Goal: Information Seeking & Learning: Learn about a topic

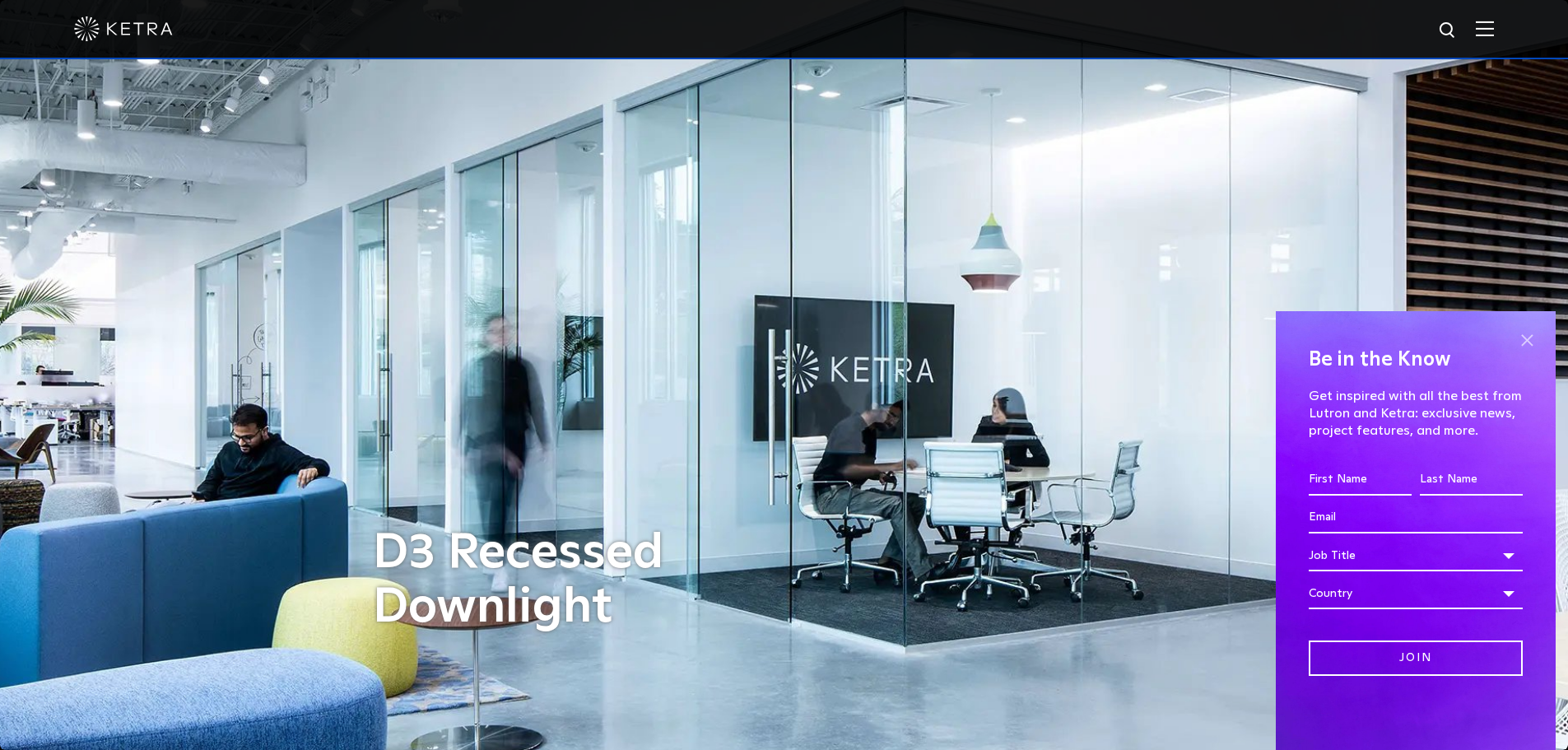
click at [1531, 336] on span at bounding box center [1526, 339] width 24 height 24
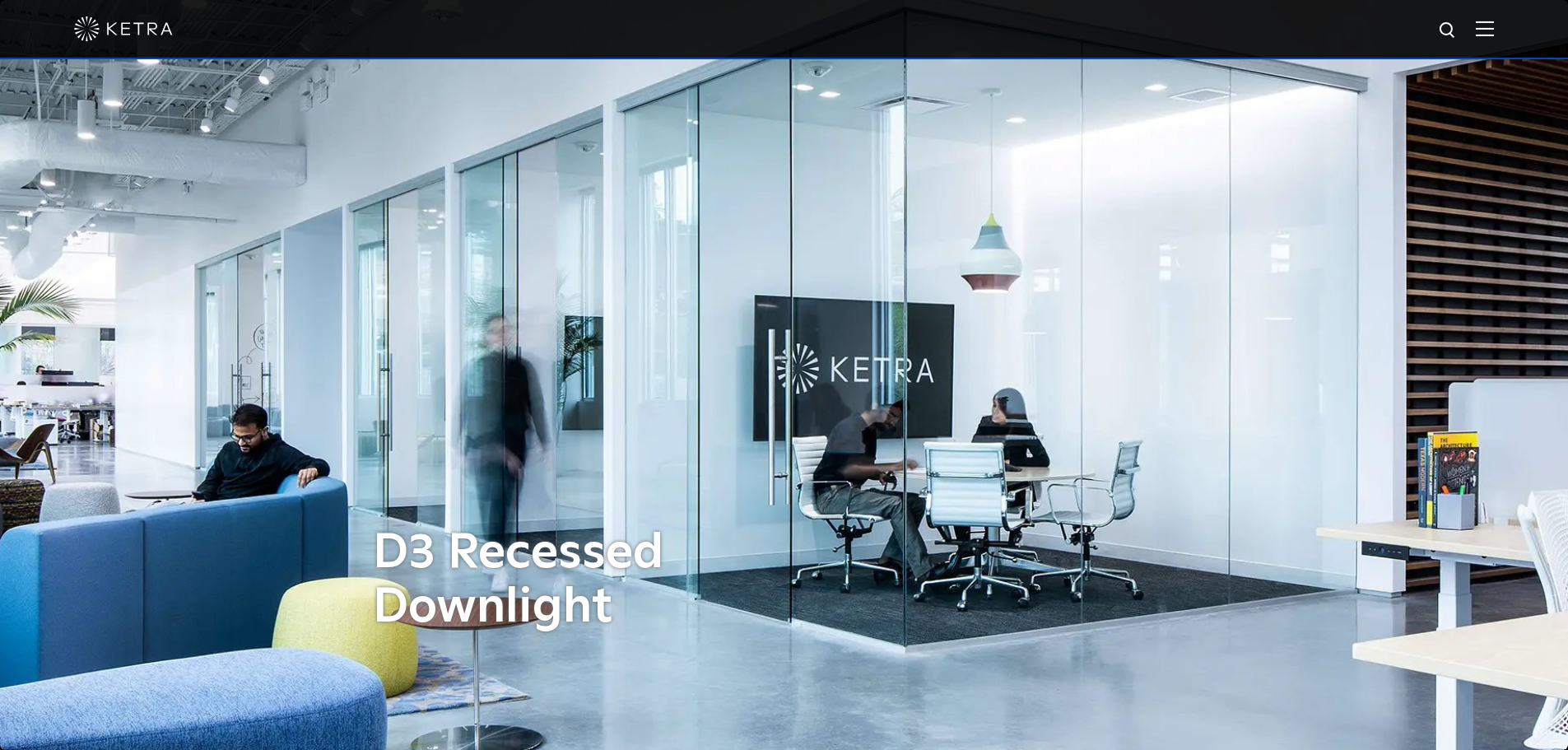
click at [1492, 22] on img at bounding box center [1485, 28] width 18 height 15
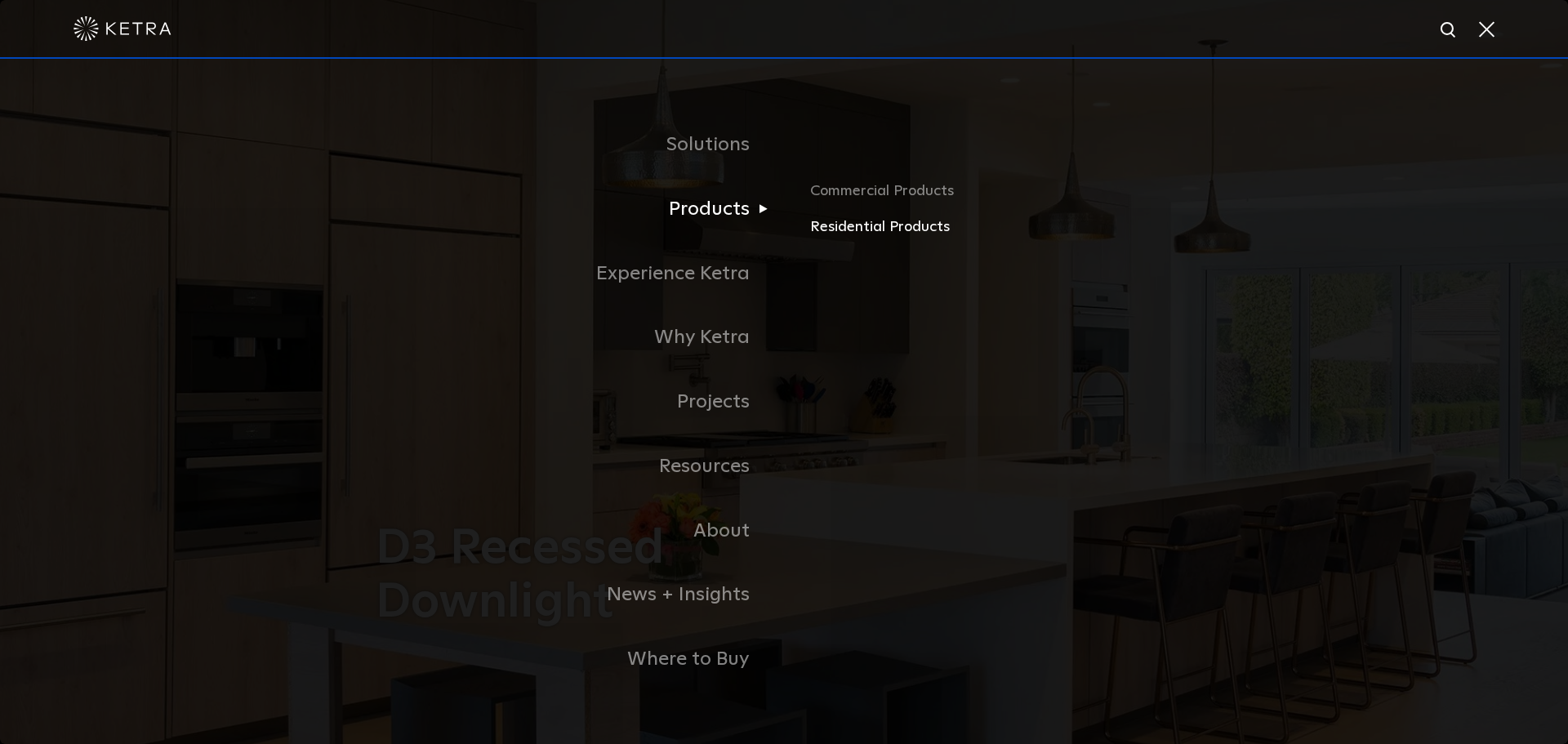
click at [890, 230] on link "Residential Products" at bounding box center [1001, 227] width 382 height 23
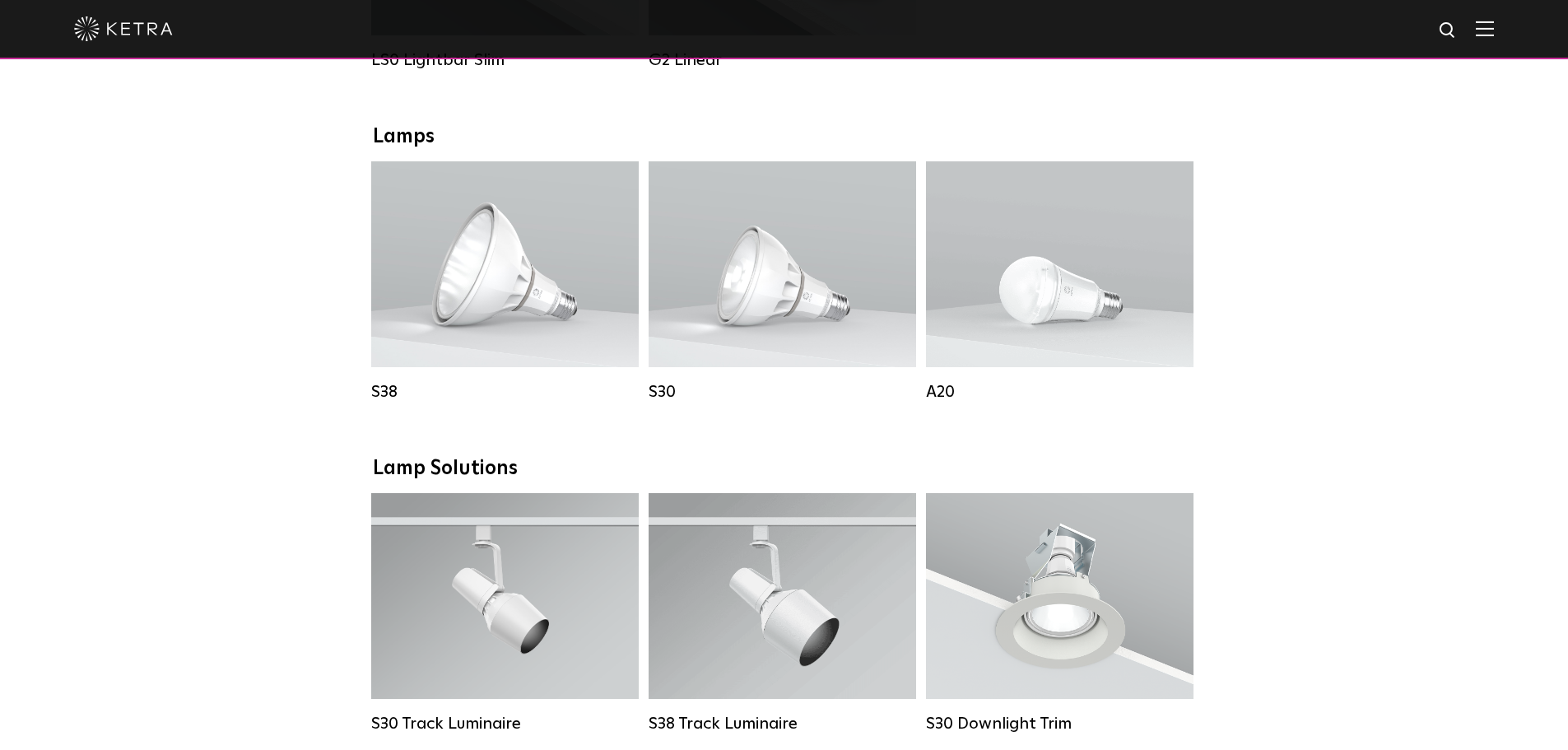
scroll to position [823, 0]
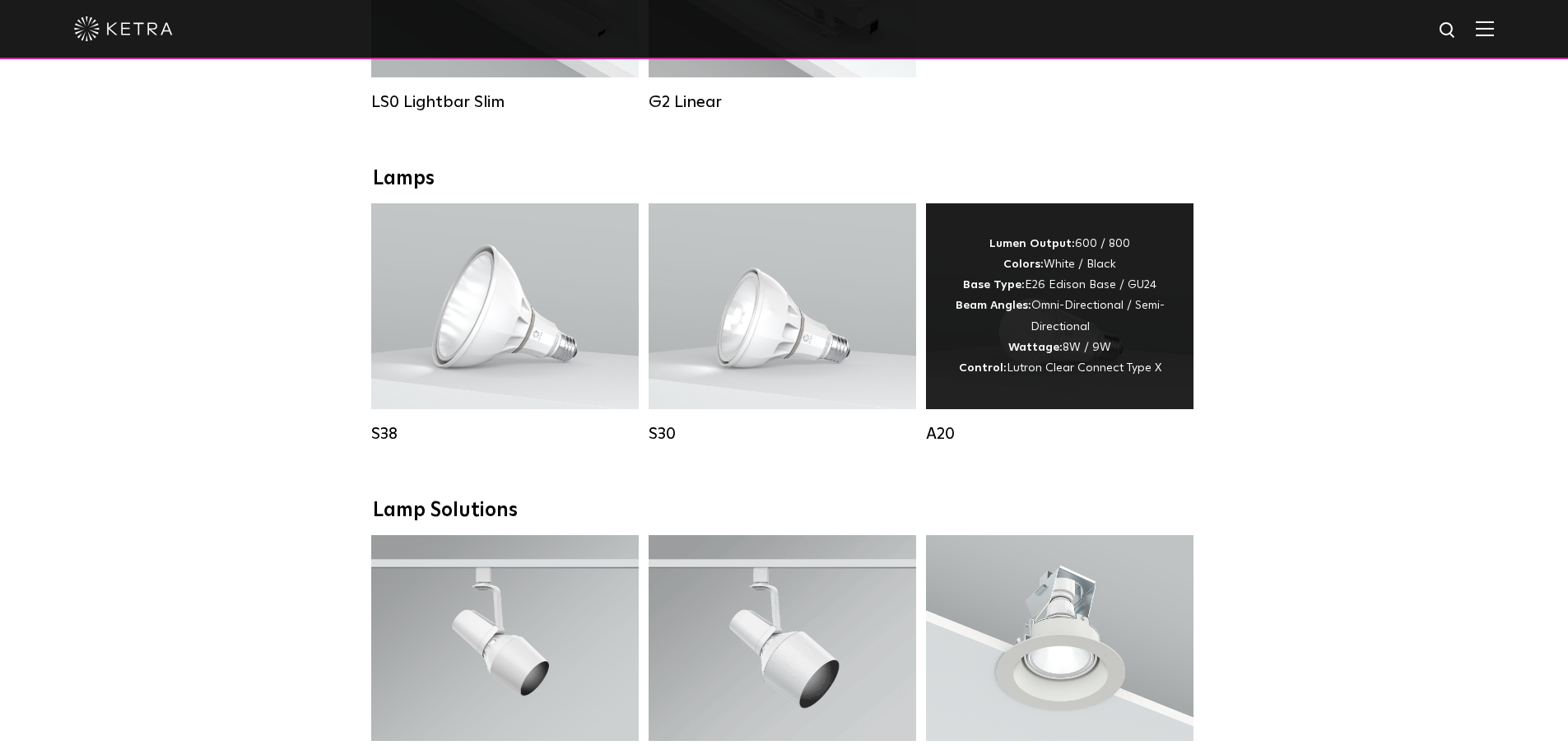
click at [1122, 378] on div "Lumen Output: 600 / 800 Colors: White / Black Base Type: E26 Edison Base / GU24…" at bounding box center [1060, 306] width 218 height 145
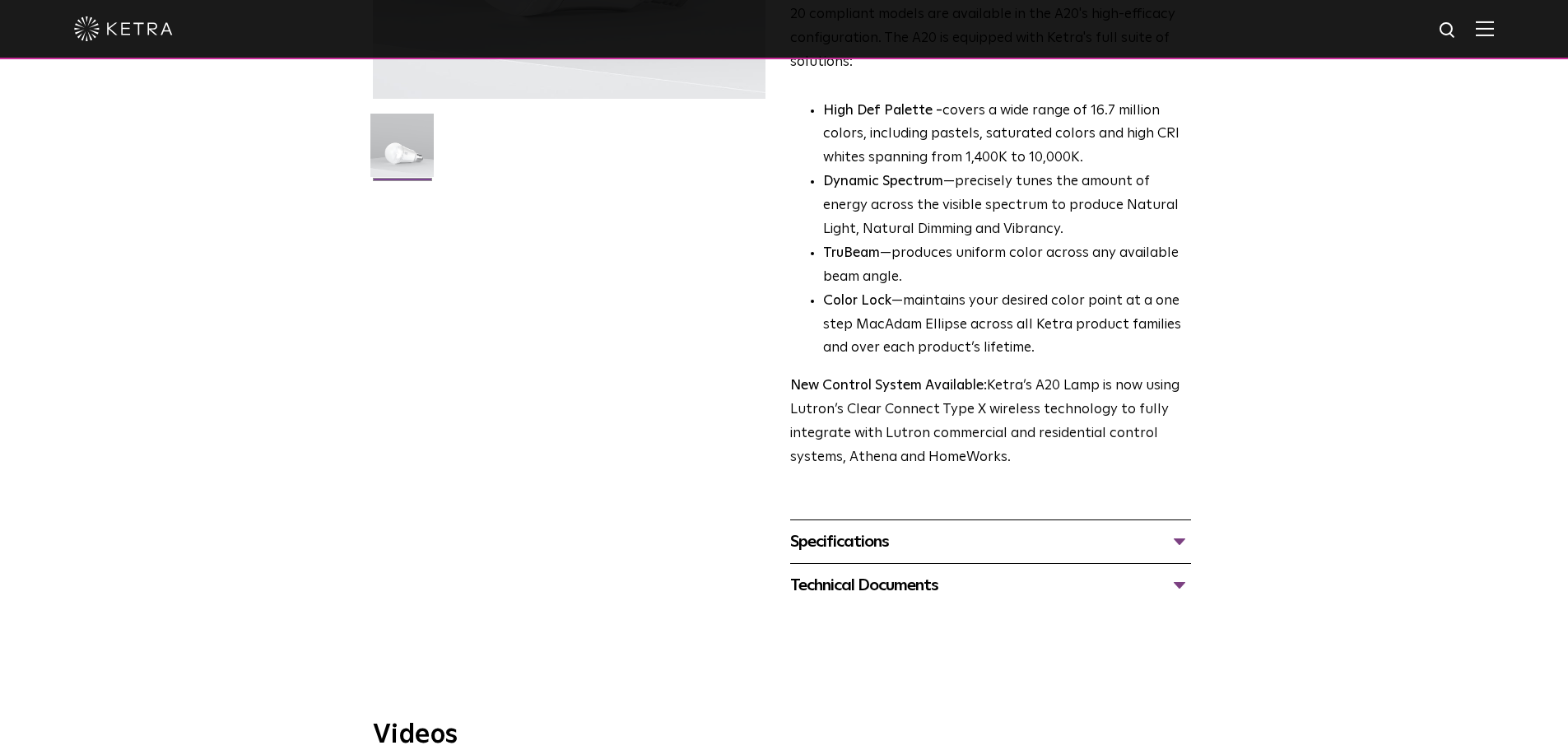
scroll to position [494, 0]
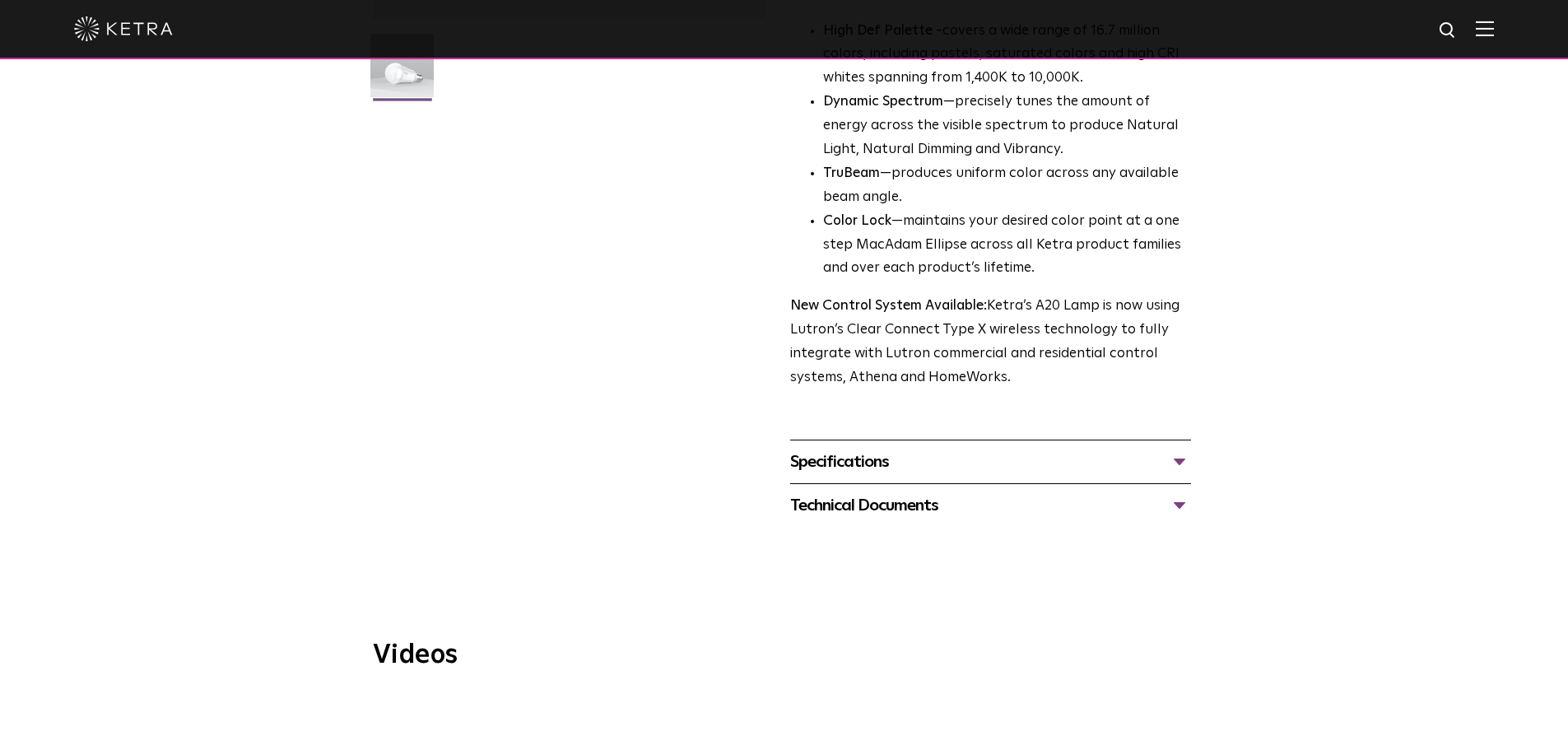
click at [938, 449] on div "Specifications" at bounding box center [990, 461] width 401 height 26
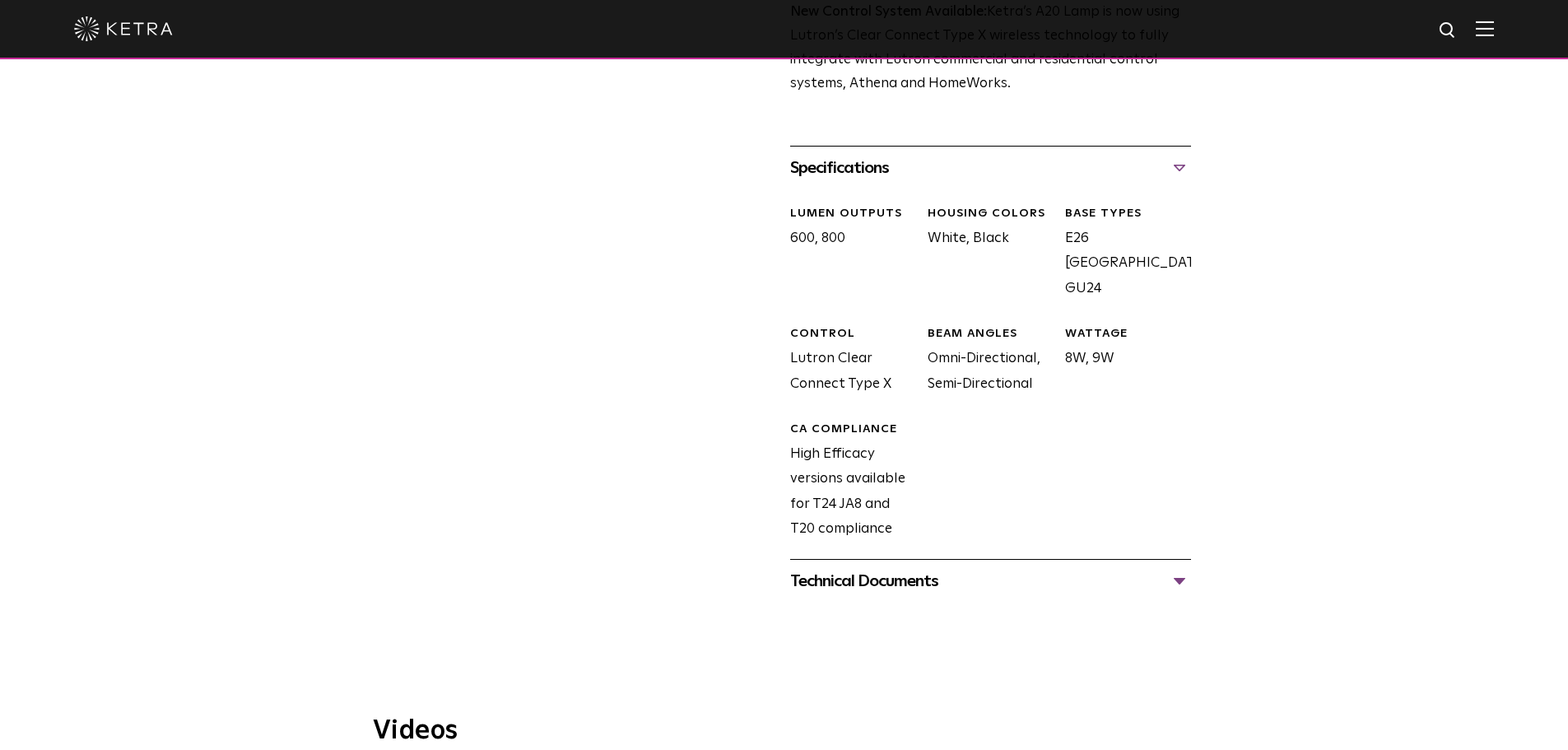
scroll to position [823, 0]
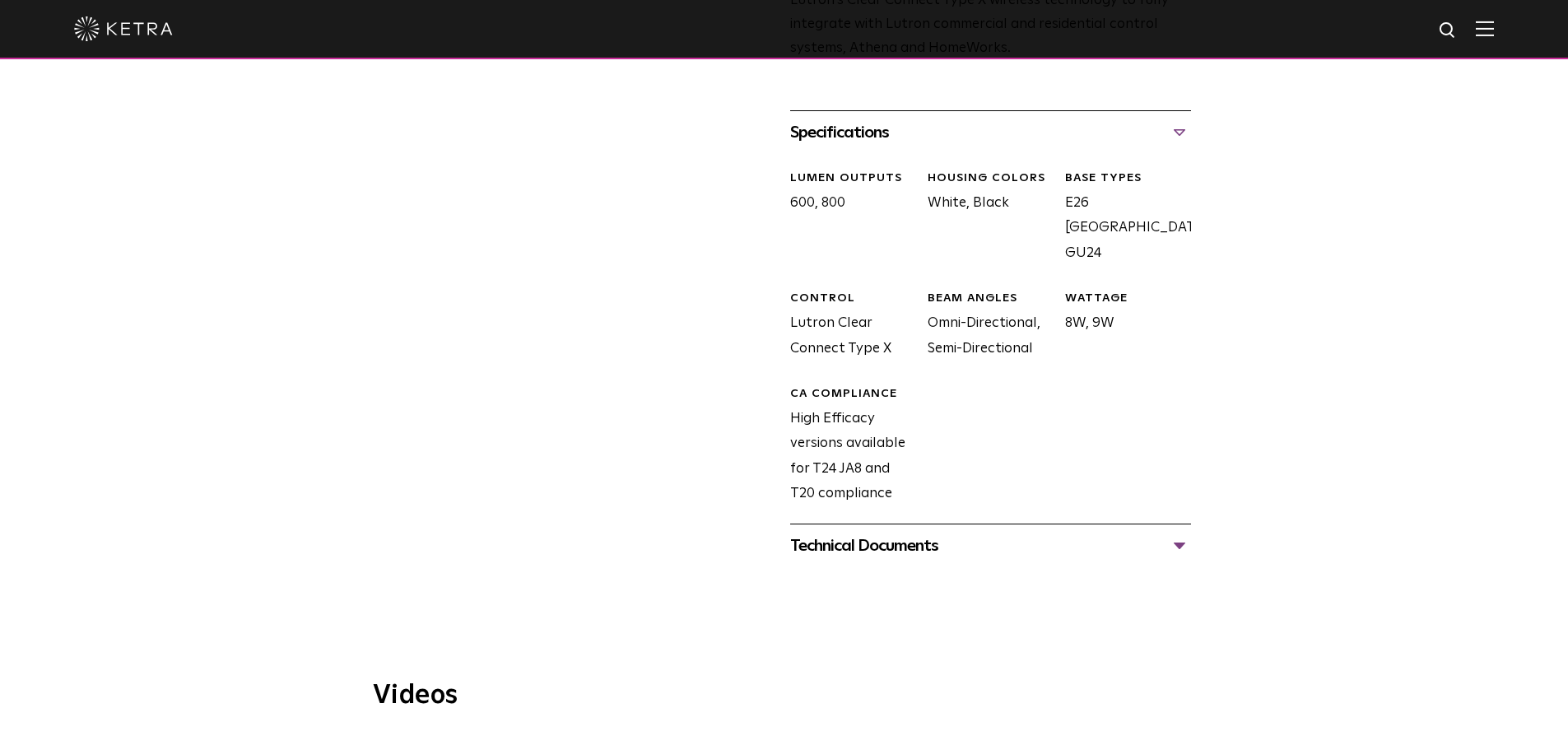
click at [945, 533] on div "Technical Documents" at bounding box center [990, 546] width 401 height 26
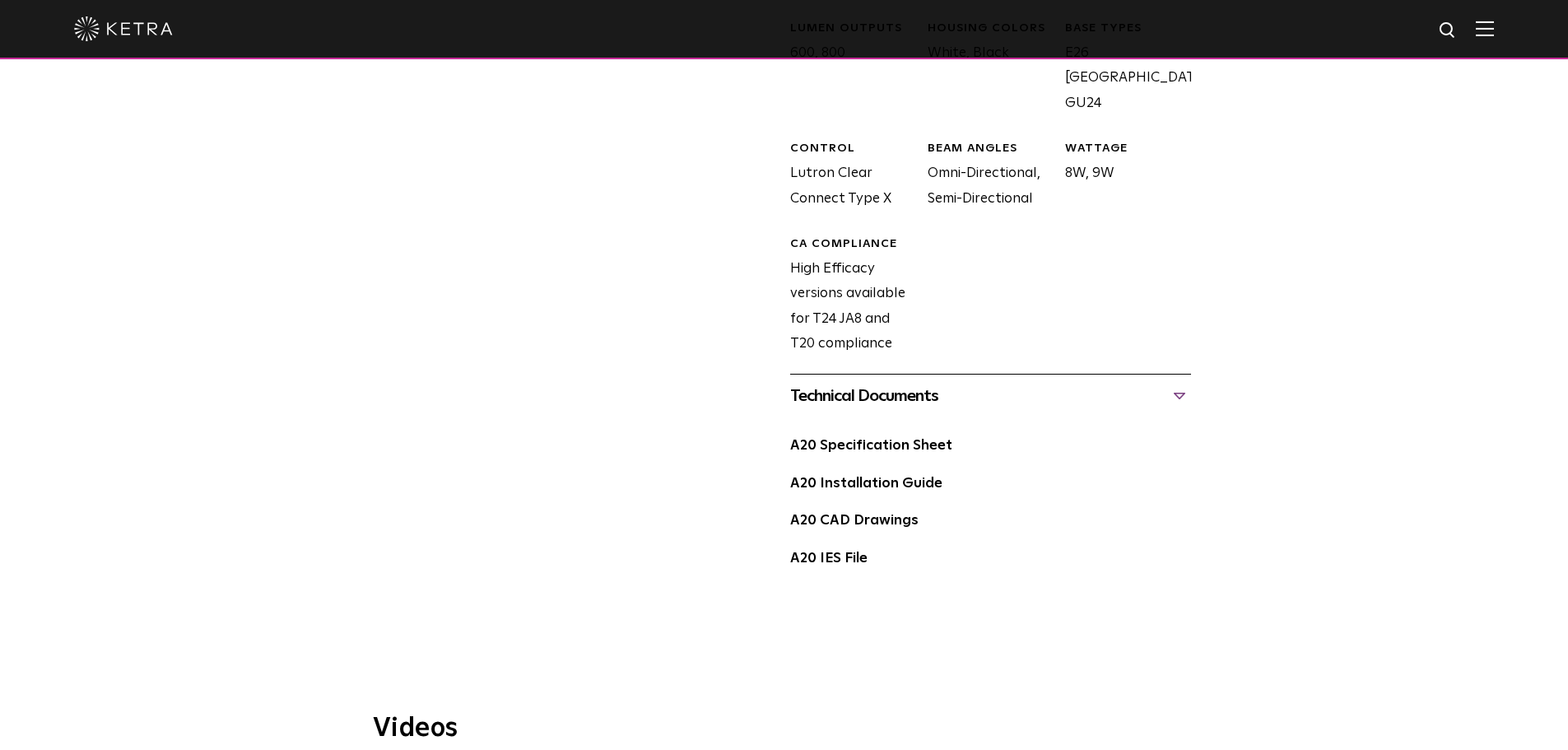
scroll to position [988, 0]
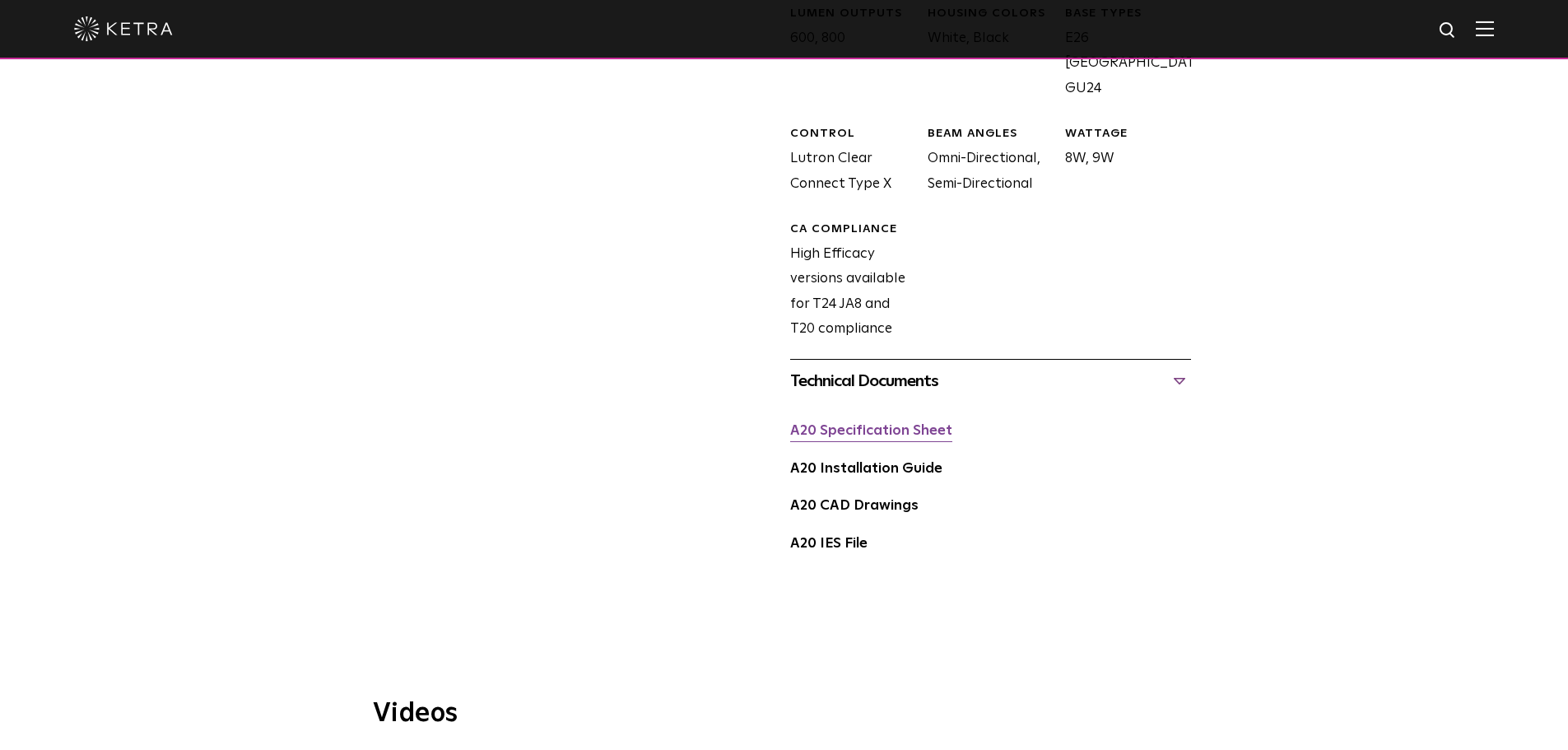
click at [944, 423] on link "A20 Specification Sheet" at bounding box center [870, 430] width 162 height 14
click at [898, 423] on link "A20 Specification Sheet" at bounding box center [870, 430] width 162 height 14
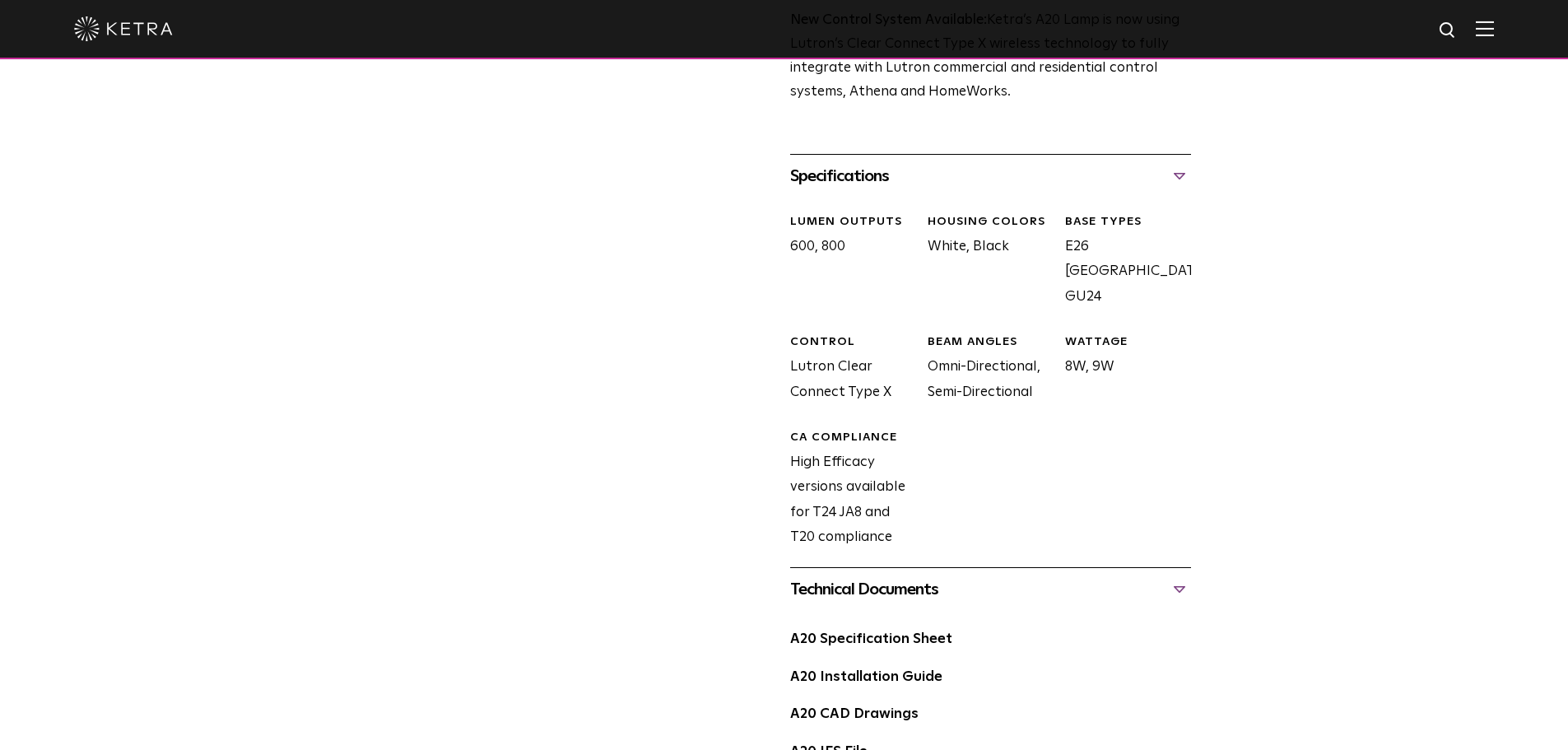
scroll to position [741, 0]
